Goal: Task Accomplishment & Management: Manage account settings

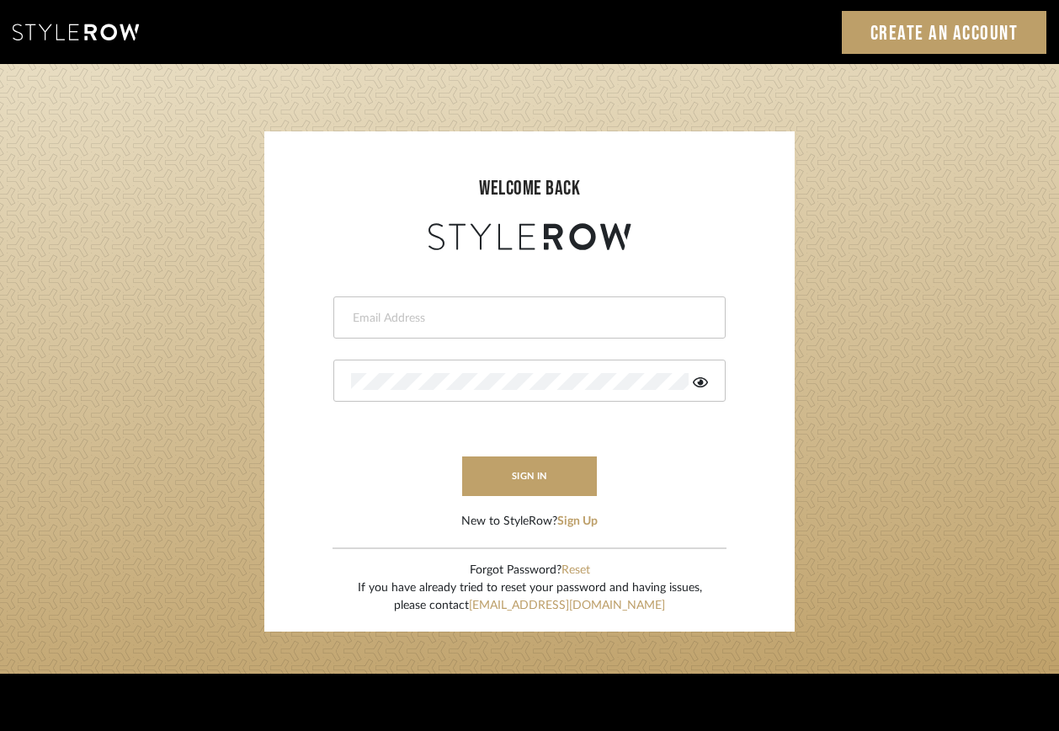
type input "[PERSON_NAME][EMAIL_ADDRESS][DOMAIN_NAME]"
click at [520, 328] on div "ashley@seacreativestudio.com" at bounding box center [529, 317] width 392 height 42
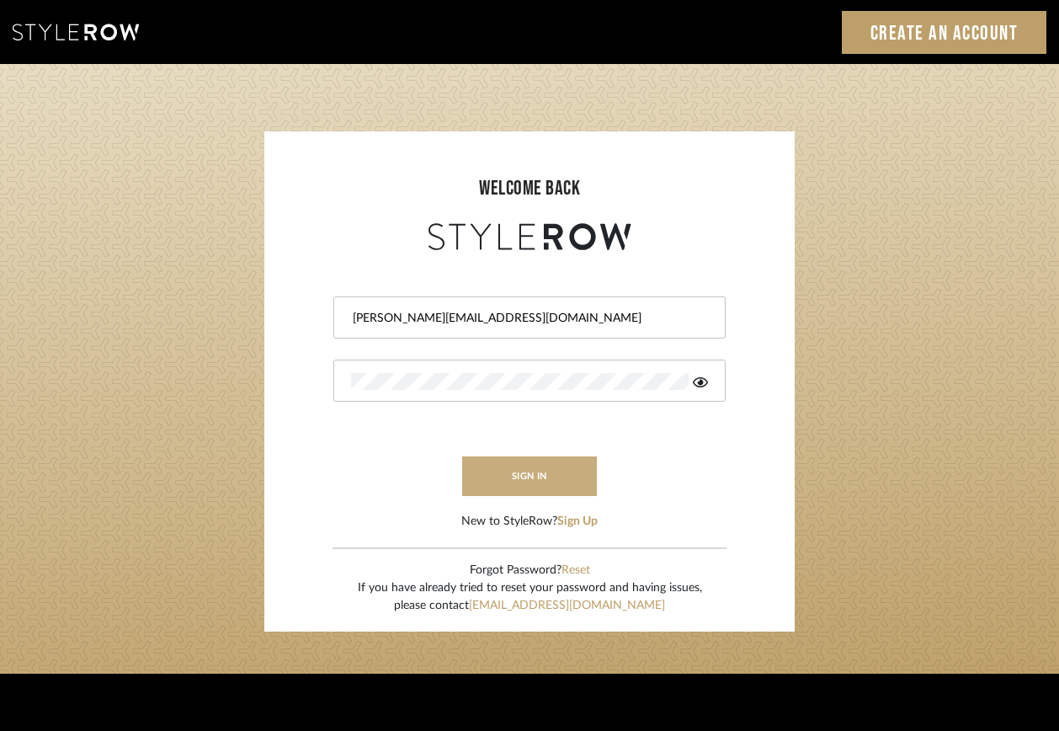
click at [510, 472] on button "sign in" at bounding box center [529, 476] width 135 height 40
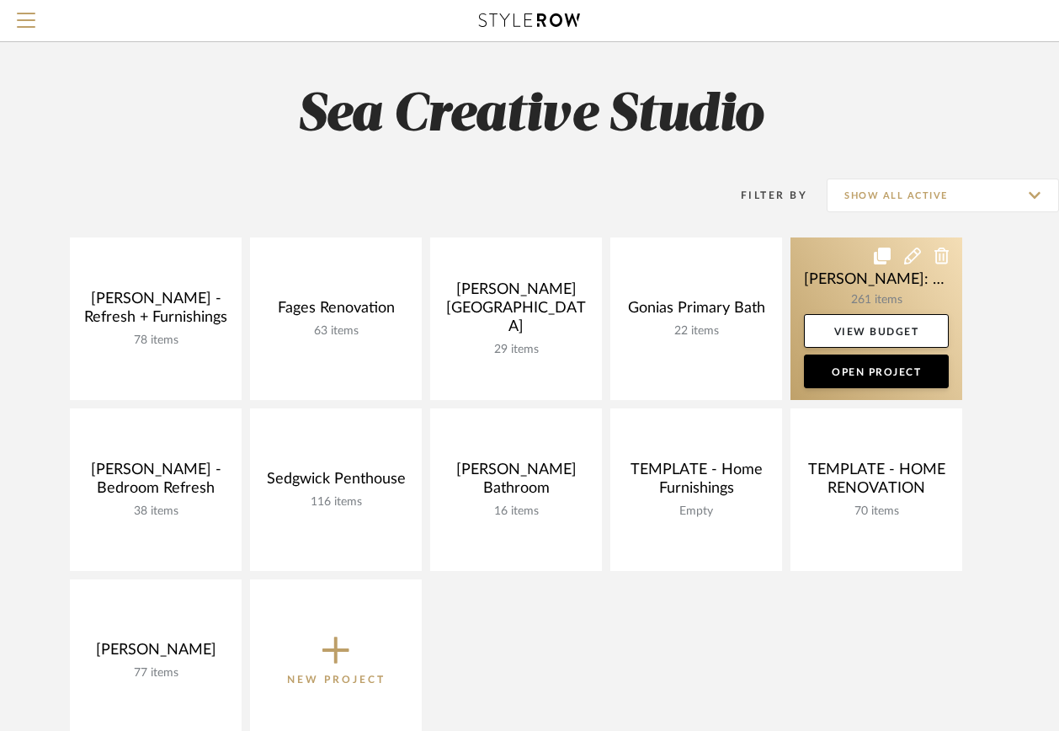
click at [922, 296] on link at bounding box center [877, 318] width 172 height 163
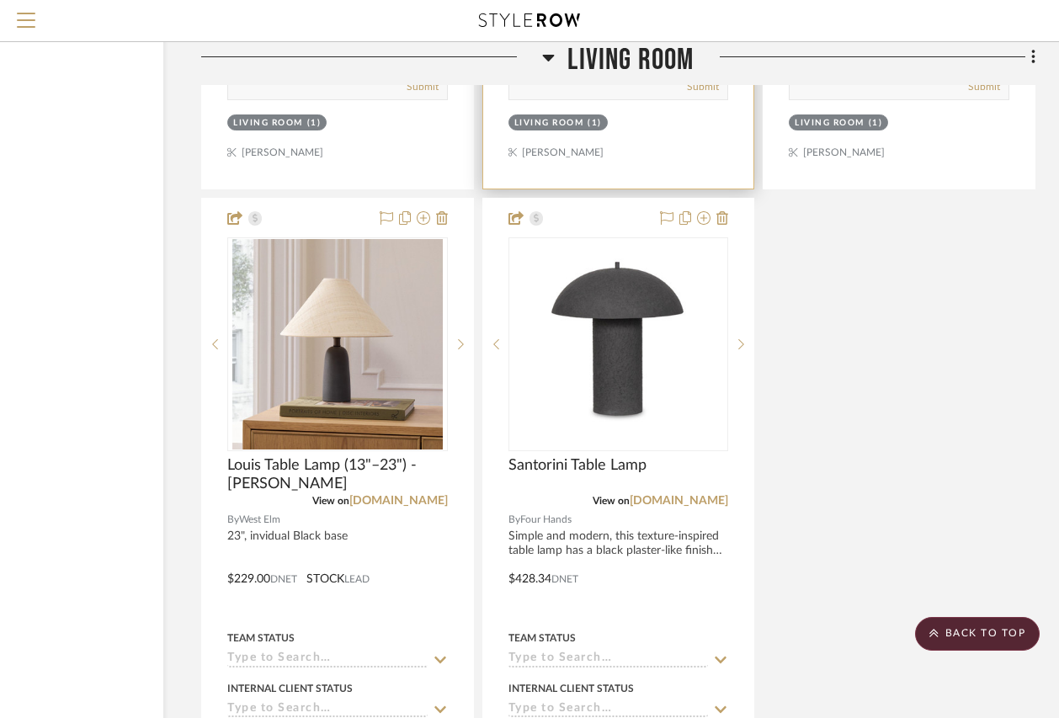
scroll to position [18833, 153]
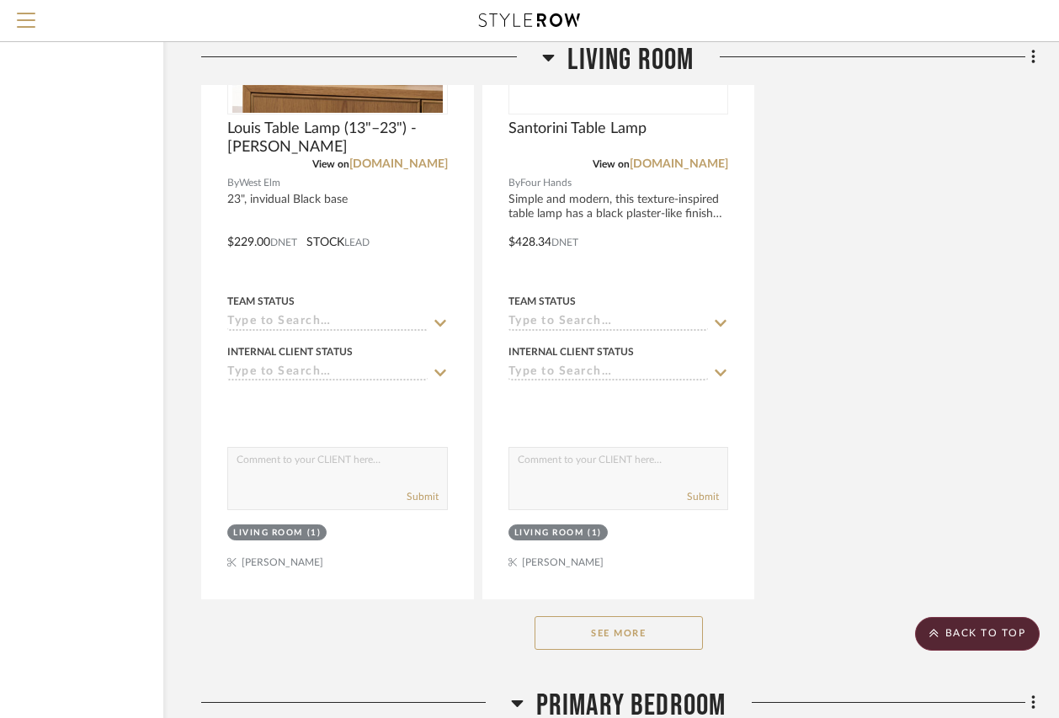
click at [640, 616] on button "See More" at bounding box center [619, 633] width 168 height 34
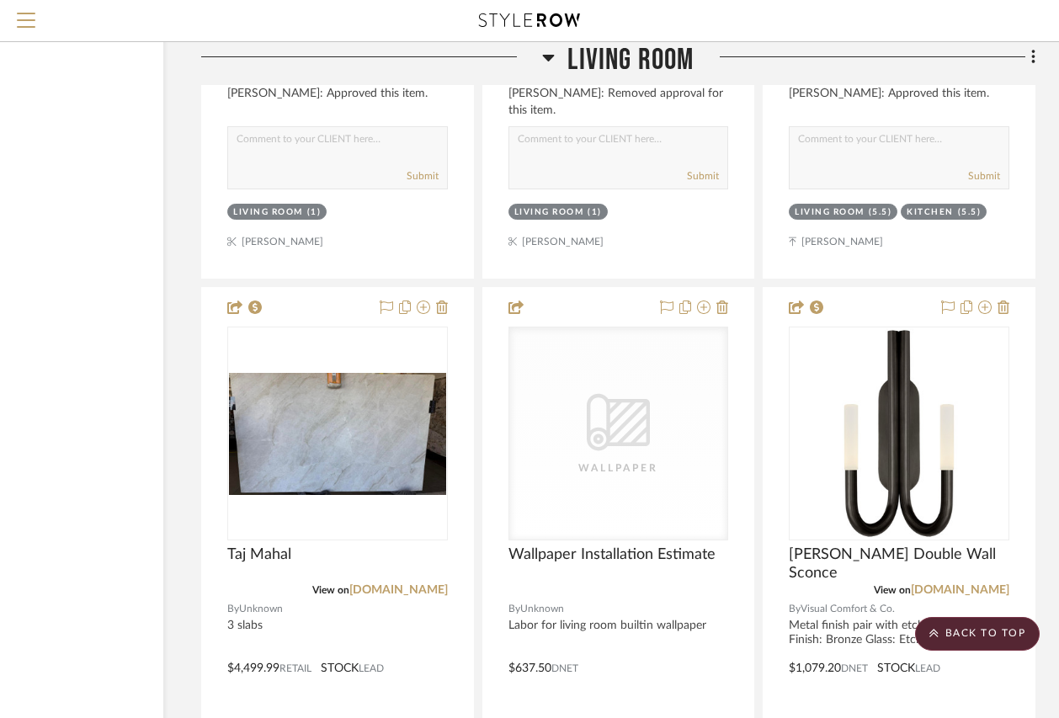
scroll to position [23717, 153]
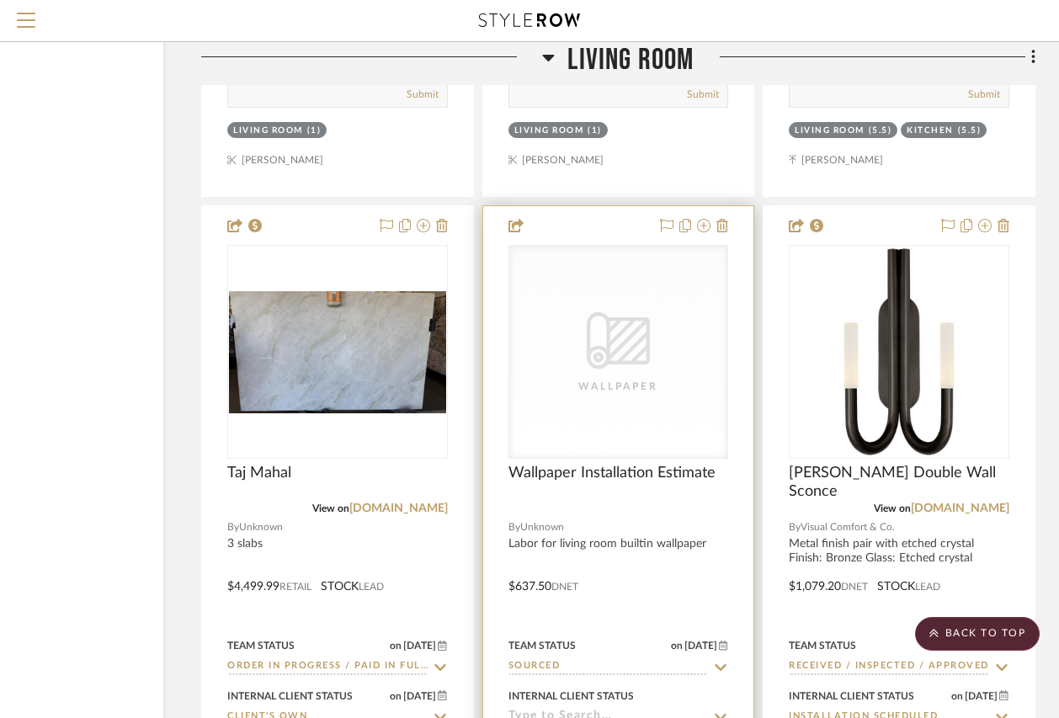
click at [644, 312] on icon "0" at bounding box center [618, 340] width 63 height 57
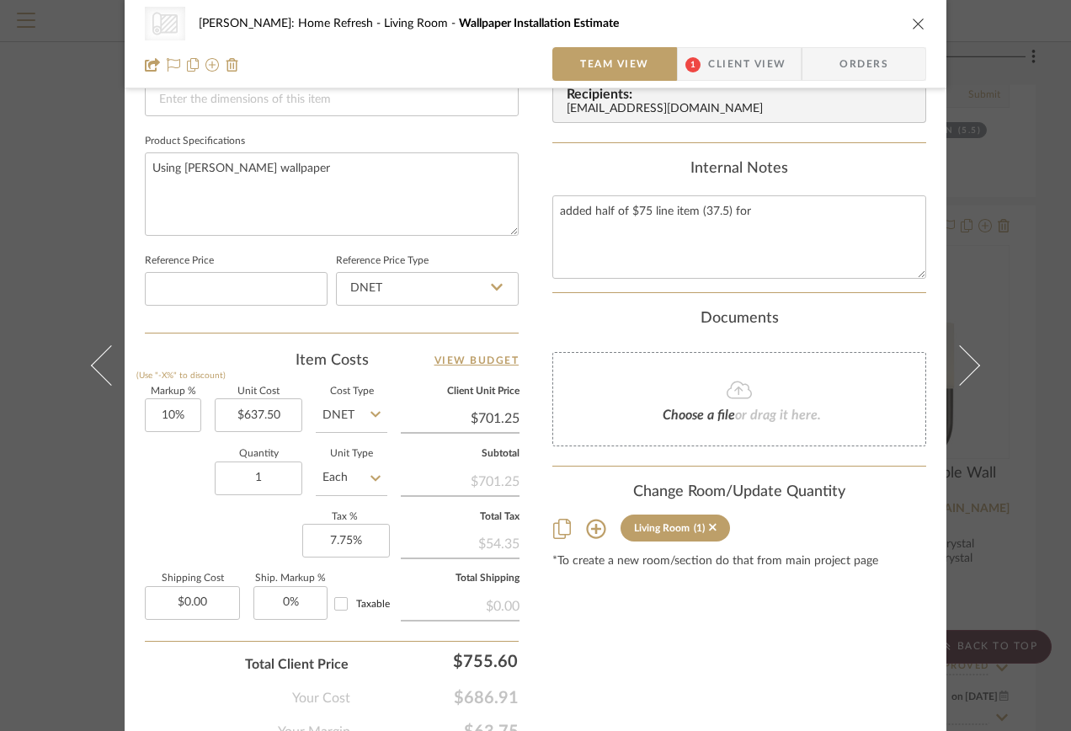
scroll to position [834, 0]
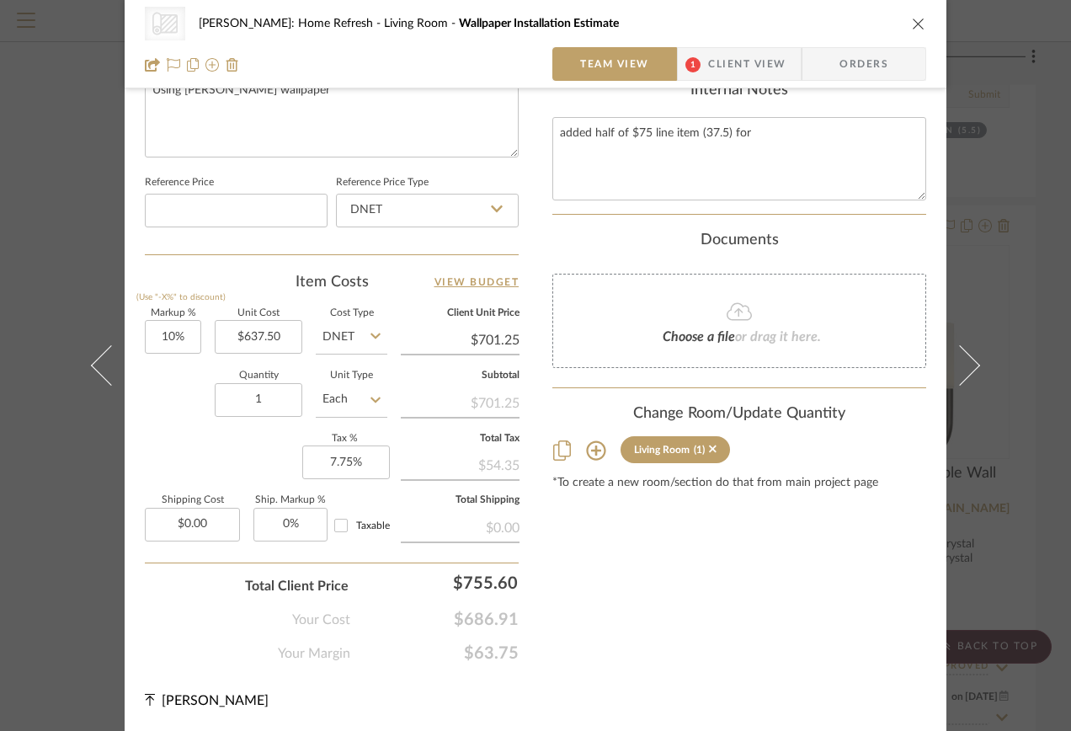
click at [914, 19] on icon "close" at bounding box center [918, 23] width 13 height 13
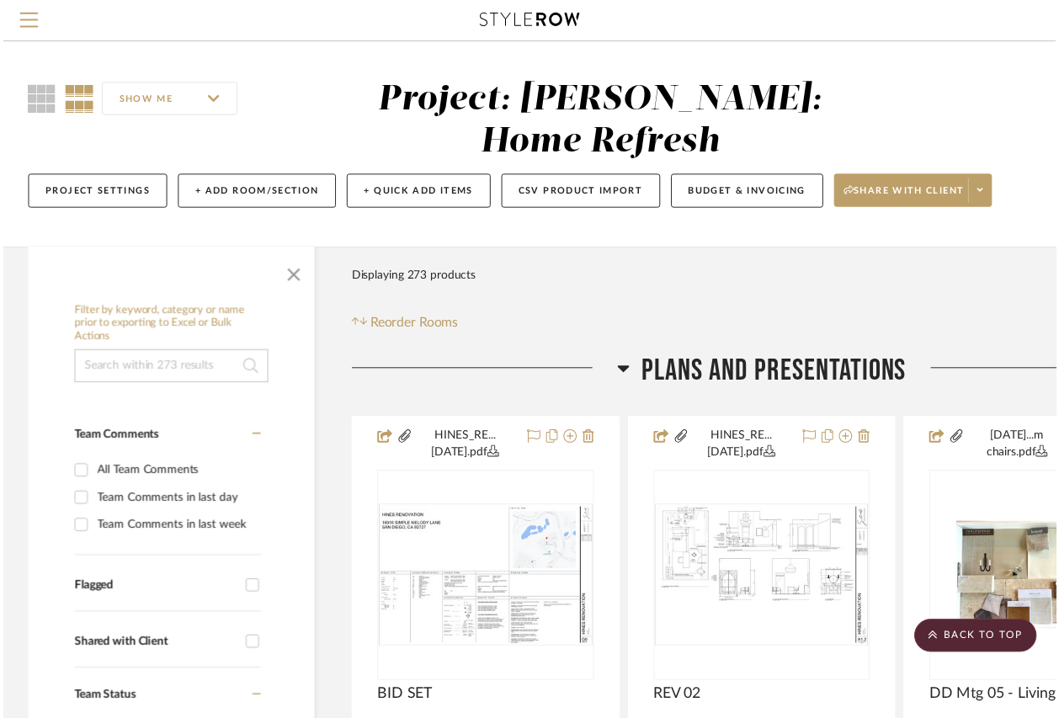
scroll to position [23717, 153]
